Goal: Transaction & Acquisition: Subscribe to service/newsletter

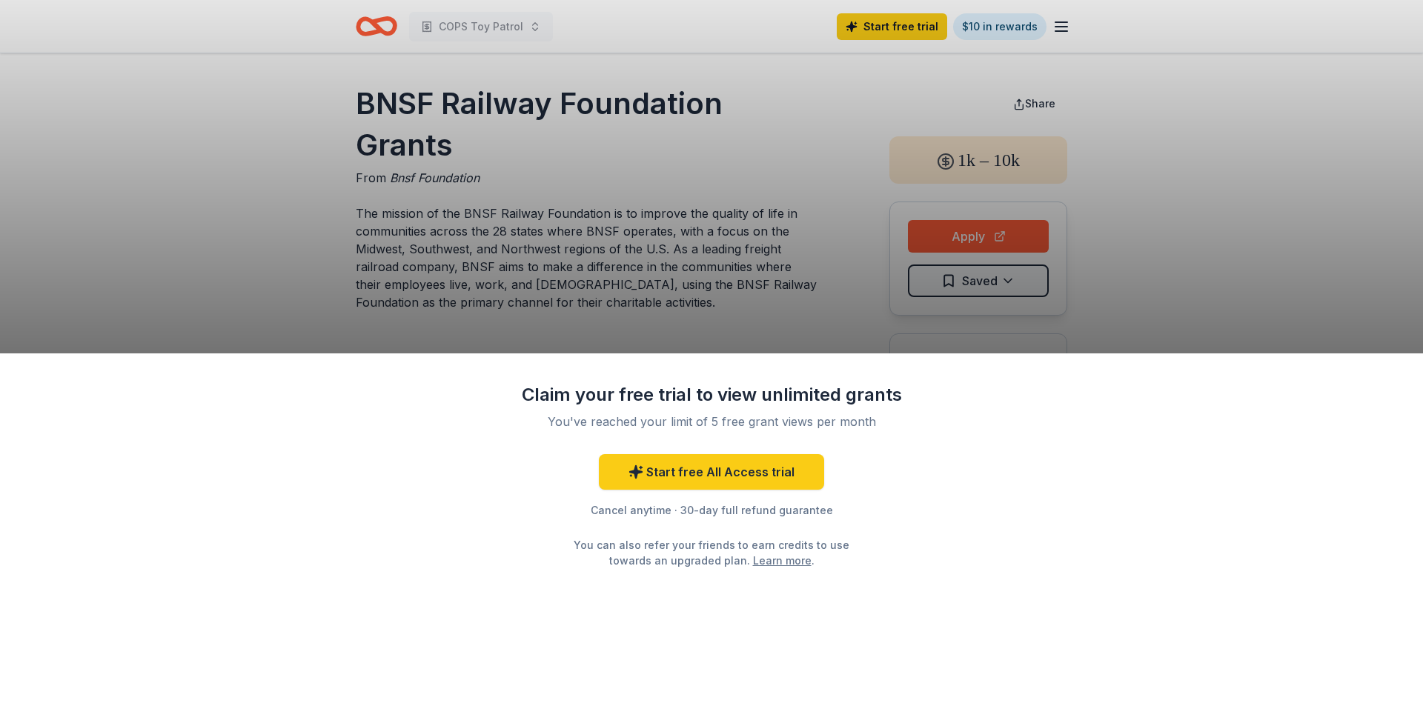
click at [589, 227] on div "Claim your free trial to view unlimited grants You've reached your limit of 5 f…" at bounding box center [711, 353] width 1423 height 706
click at [648, 269] on div "Claim your free trial to view unlimited grants You've reached your limit of 5 f…" at bounding box center [711, 353] width 1423 height 706
drag, startPoint x: 656, startPoint y: 159, endPoint x: 647, endPoint y: 176, distance: 19.2
click at [657, 157] on div "Claim your free trial to view unlimited grants You've reached your limit of 5 f…" at bounding box center [711, 353] width 1423 height 706
click at [773, 561] on link "Learn more" at bounding box center [782, 561] width 59 height 16
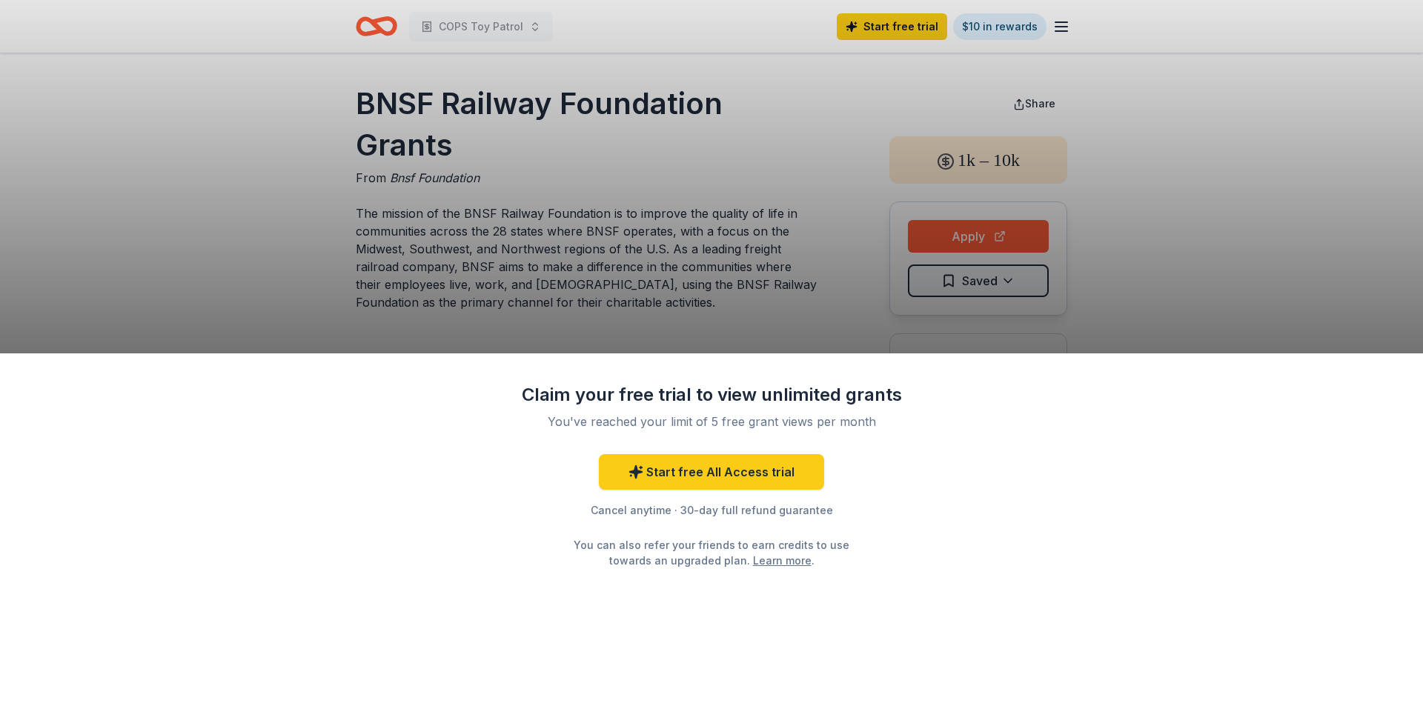
click at [606, 222] on div "Claim your free trial to view unlimited grants You've reached your limit of 5 f…" at bounding box center [711, 353] width 1423 height 706
click at [461, 234] on div "Claim your free trial to view unlimited grants You've reached your limit of 5 f…" at bounding box center [711, 353] width 1423 height 706
click at [710, 472] on link "Start free All Access trial" at bounding box center [711, 472] width 225 height 36
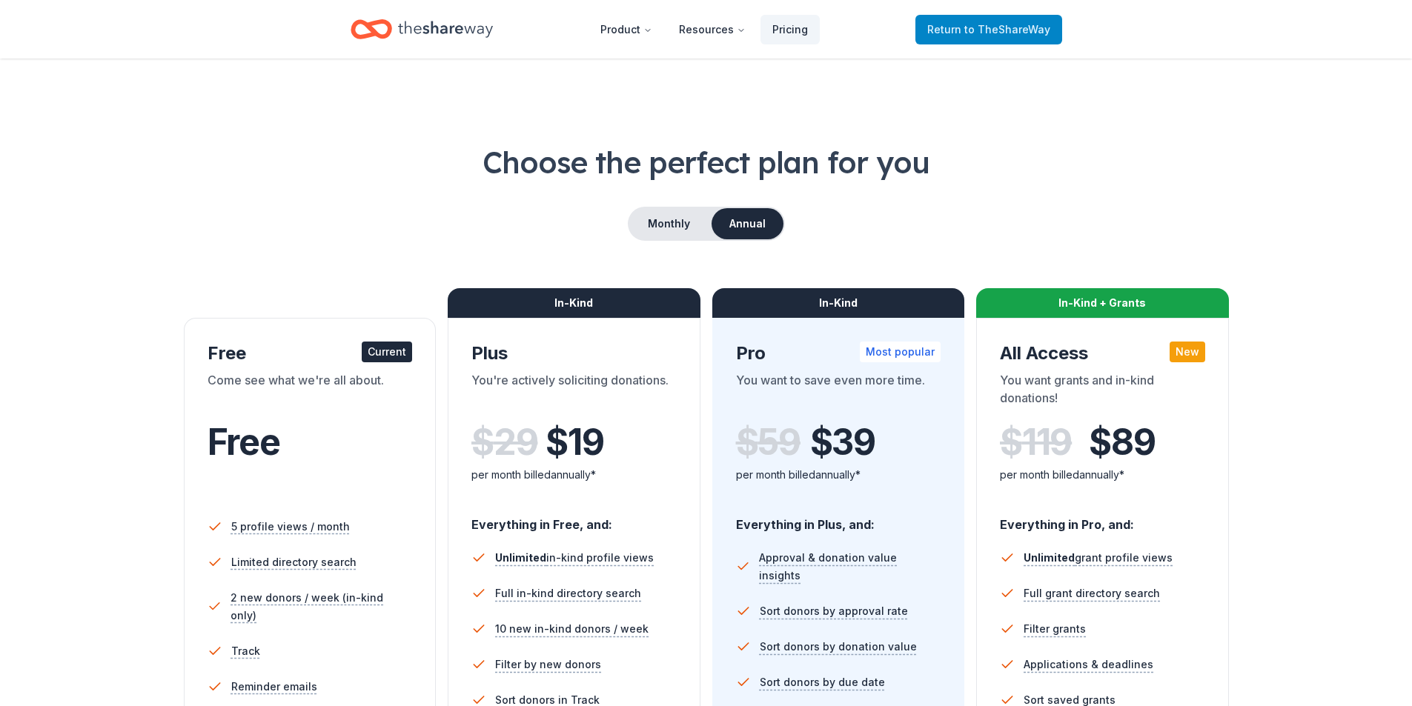
click at [994, 27] on span "to TheShareWay" at bounding box center [1007, 29] width 86 height 13
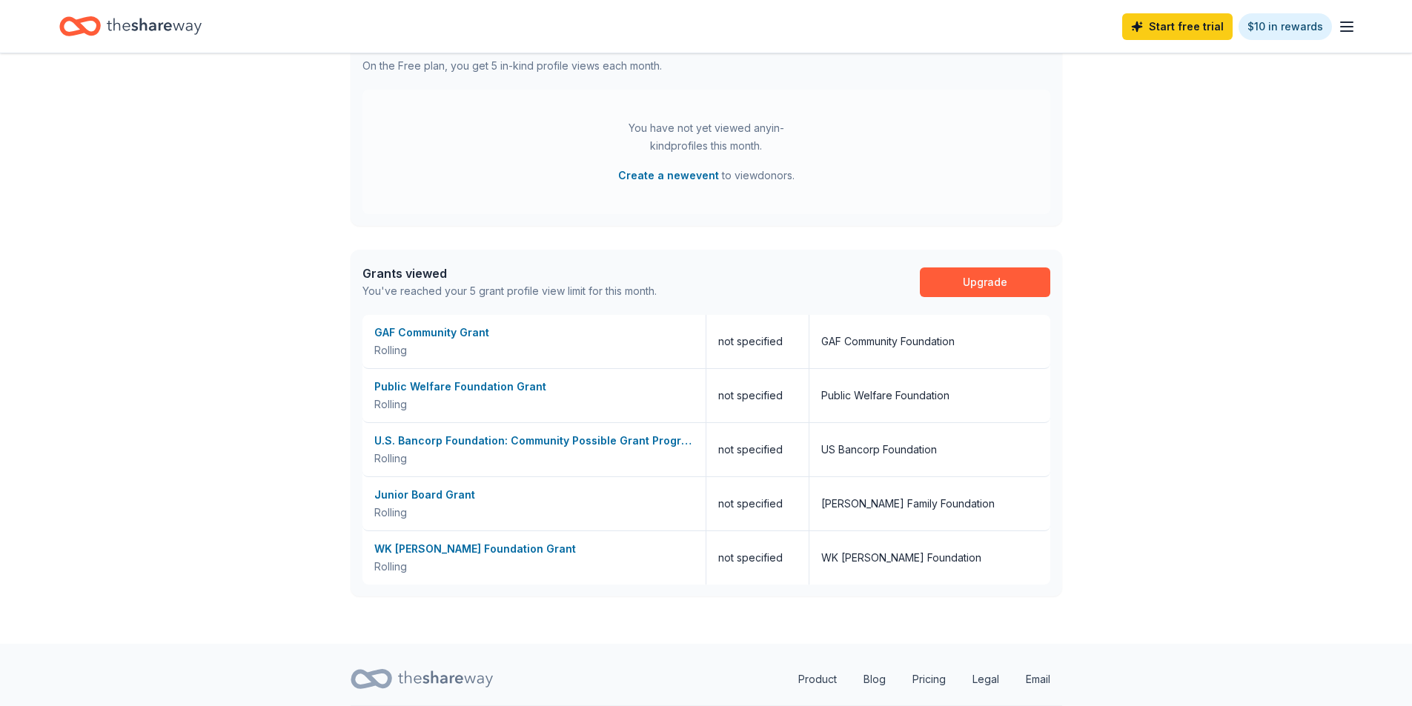
scroll to position [445, 0]
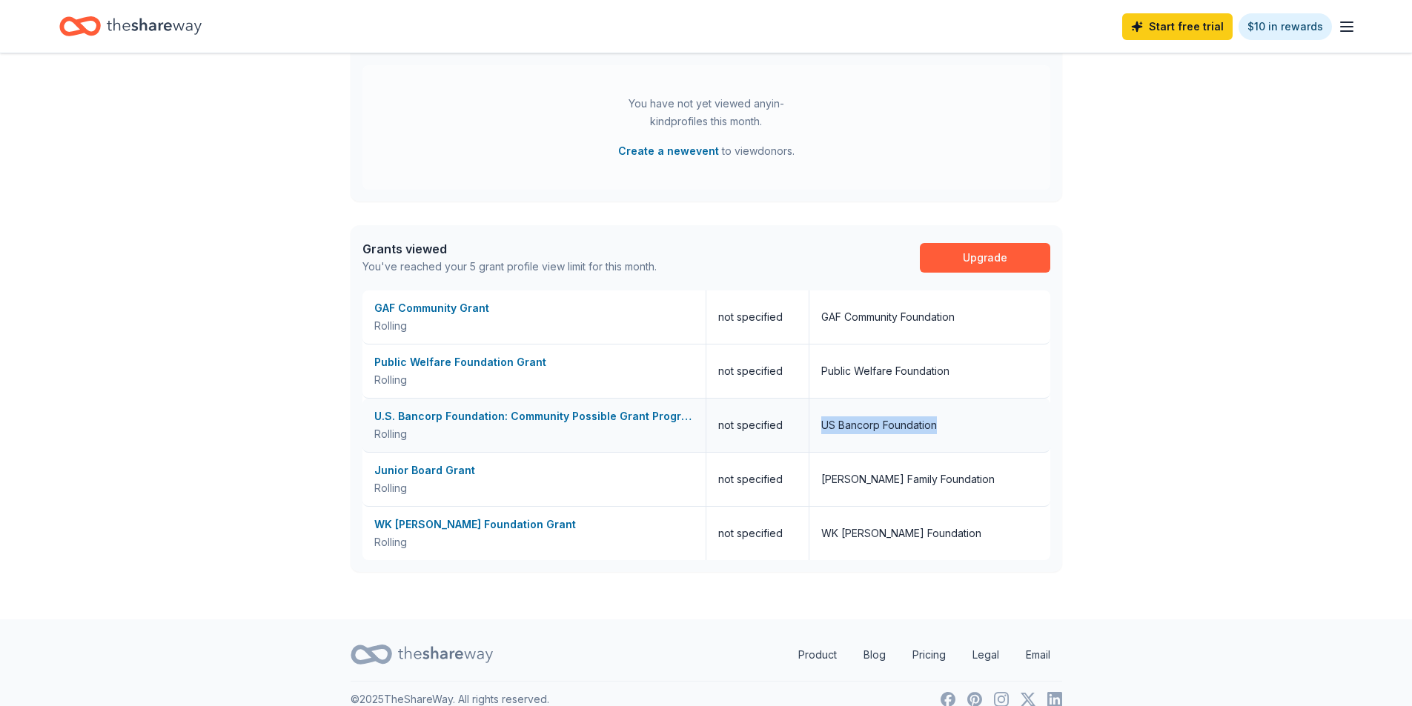
drag, startPoint x: 948, startPoint y: 427, endPoint x: 819, endPoint y: 436, distance: 129.2
click at [819, 436] on div "US Bancorp Foundation" at bounding box center [929, 425] width 241 height 53
click at [1274, 467] on div "👋 Hi [PERSON_NAME] In-Kind Create new event In-Kind donations Get food, beverag…" at bounding box center [706, 114] width 1412 height 1011
